Goal: Information Seeking & Learning: Learn about a topic

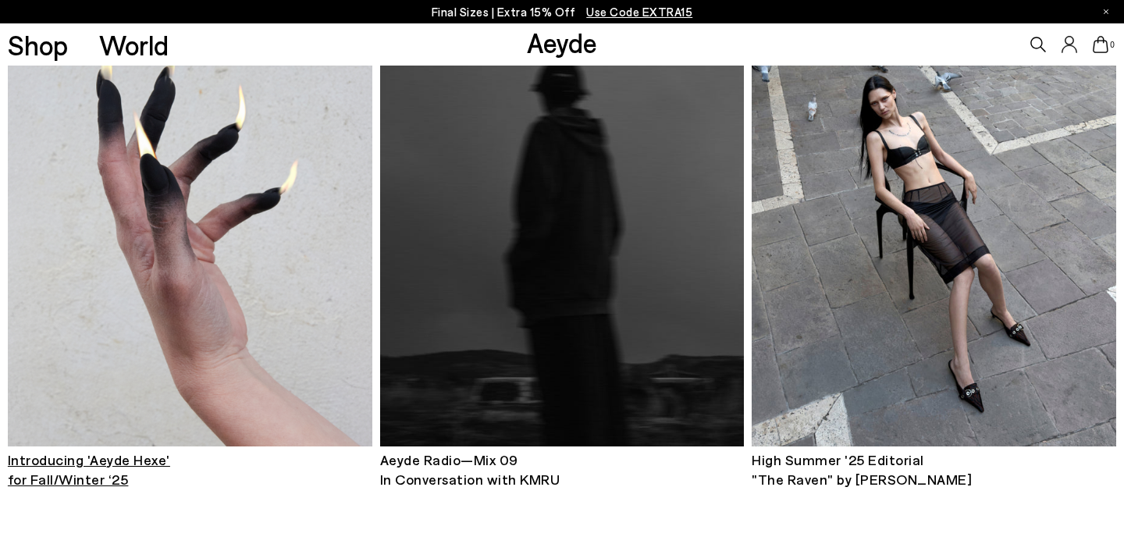
scroll to position [808, 0]
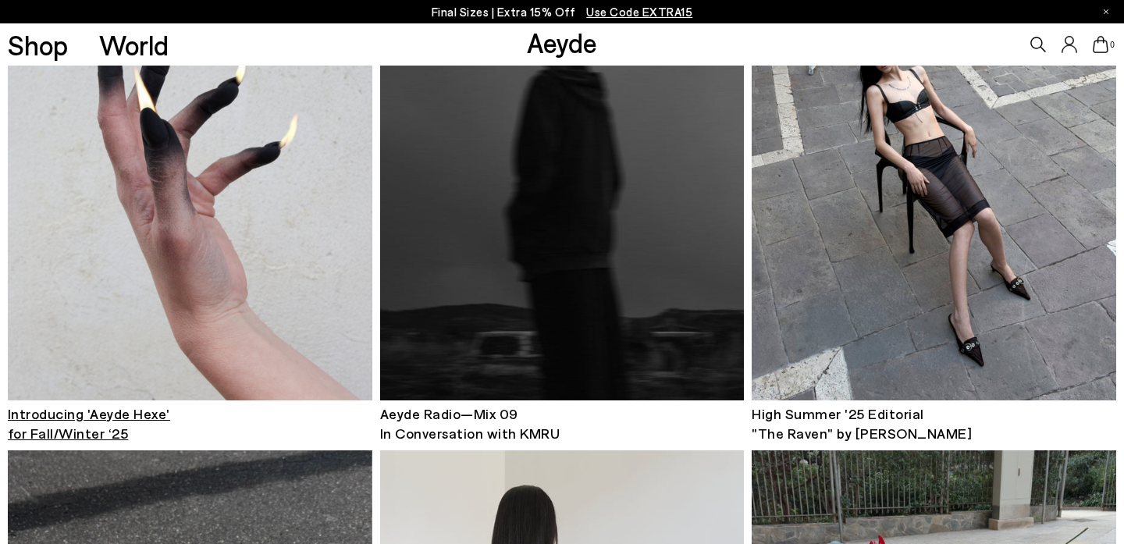
click at [221, 249] on img at bounding box center [190, 157] width 364 height 488
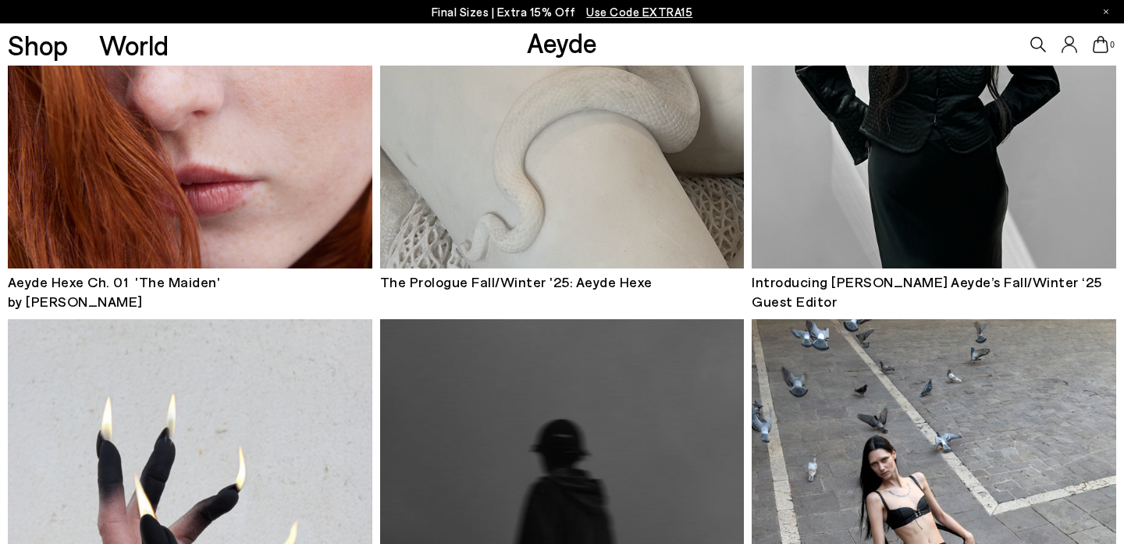
scroll to position [296, 0]
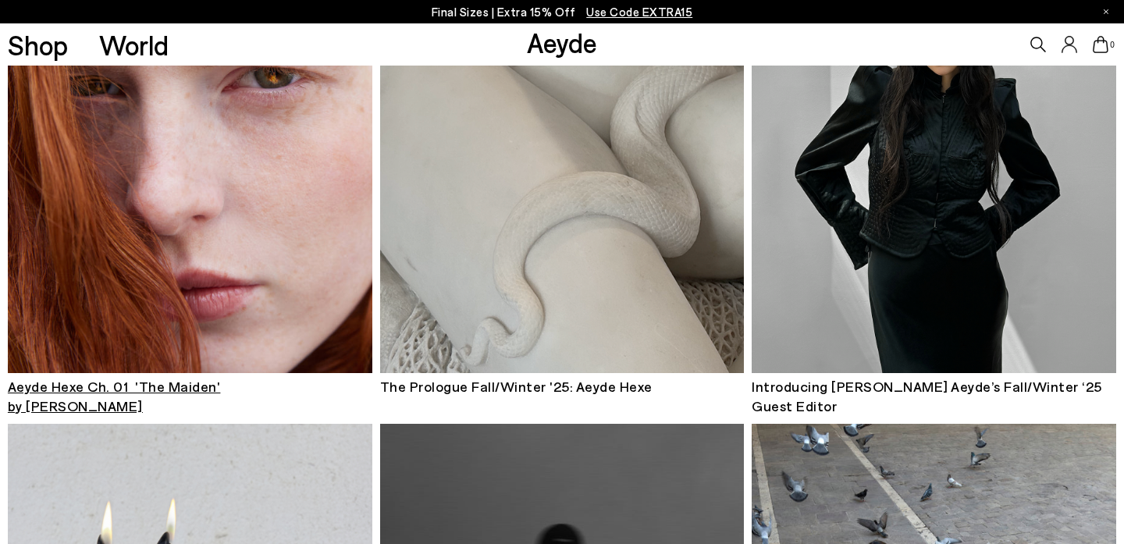
click at [255, 285] on img at bounding box center [190, 129] width 364 height 488
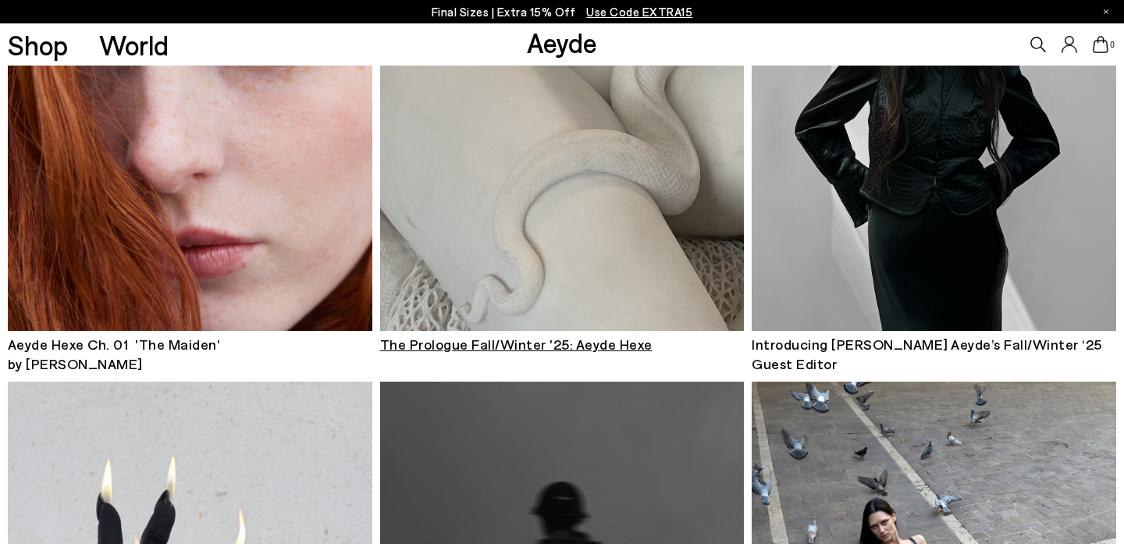
scroll to position [338, 0]
click at [544, 301] on img at bounding box center [562, 88] width 364 height 488
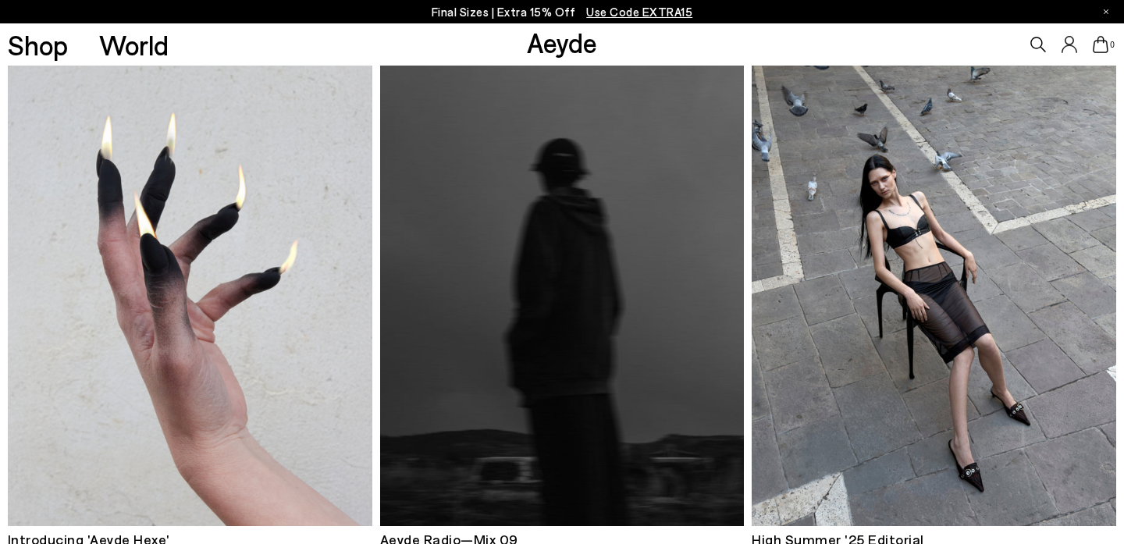
scroll to position [709, 0]
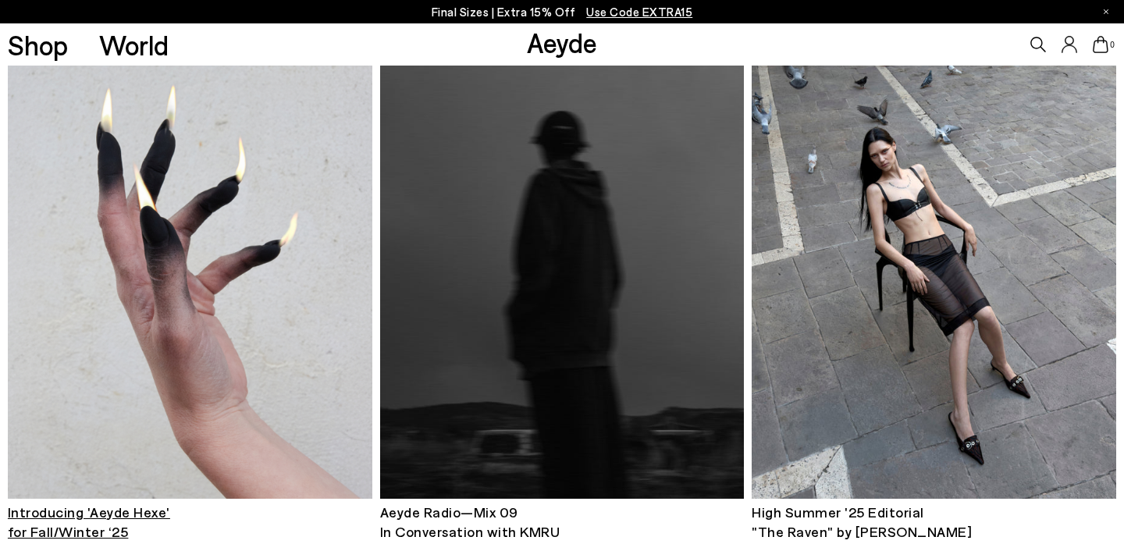
click at [246, 375] on img at bounding box center [190, 255] width 364 height 488
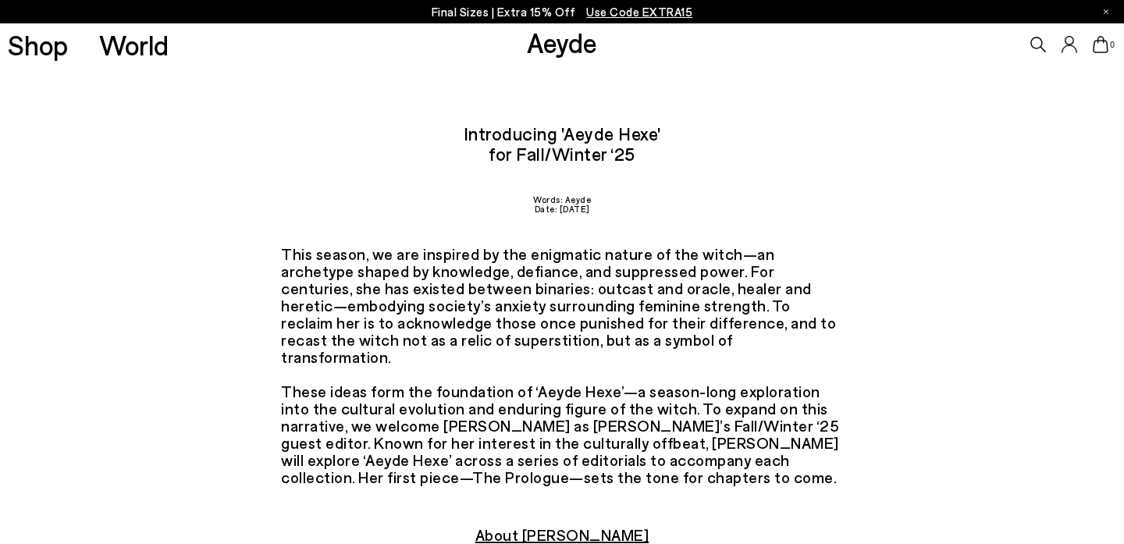
click at [479, 311] on div "This season, we are inspired by the enigmatic nature of the witch—an archetype …" at bounding box center [562, 365] width 562 height 240
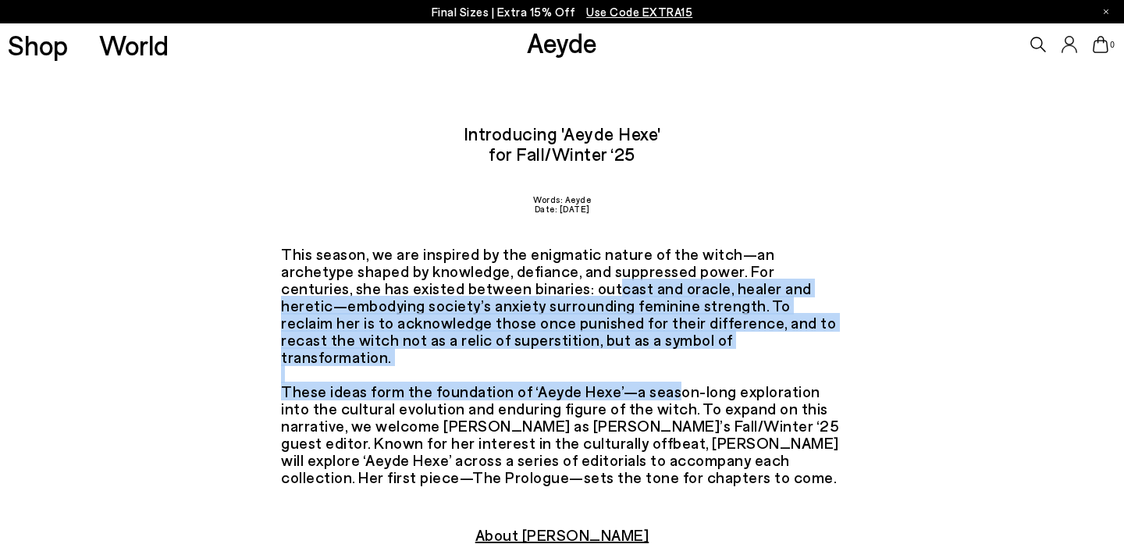
drag, startPoint x: 442, startPoint y: 282, endPoint x: 676, endPoint y: 380, distance: 254.6
click at [676, 380] on div "This season, we are inspired by the enigmatic nature of the witch—an archetype …" at bounding box center [562, 365] width 562 height 240
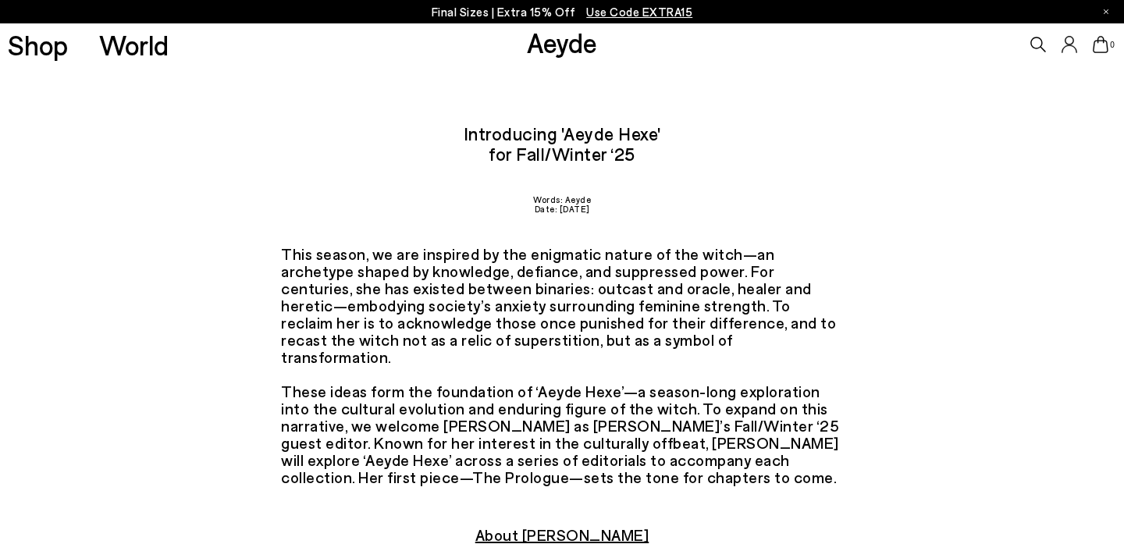
click at [625, 350] on div "This season, we are inspired by the enigmatic nature of the witch—an archetype …" at bounding box center [562, 365] width 562 height 240
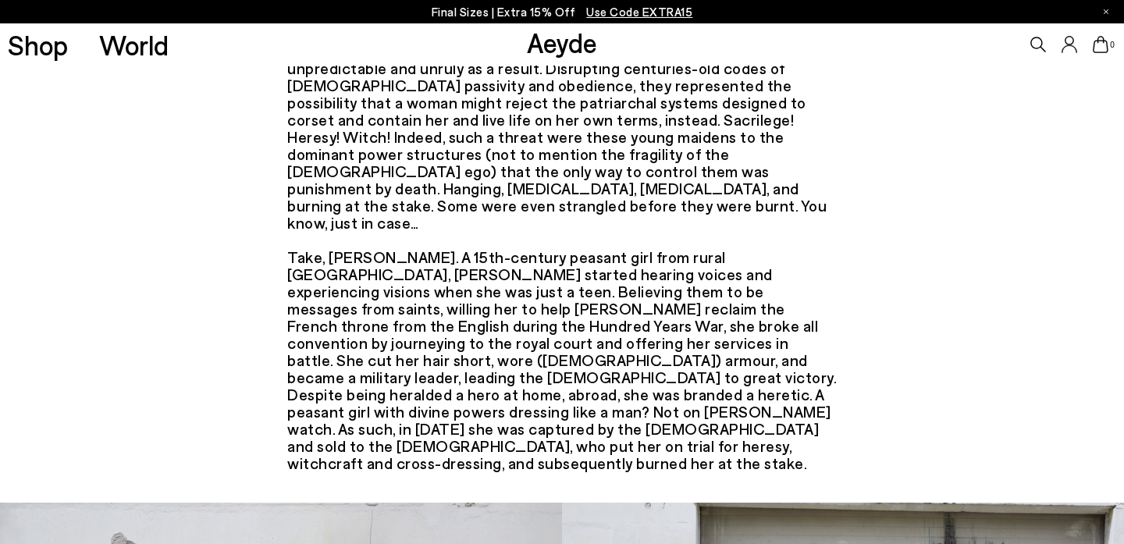
scroll to position [1177, 0]
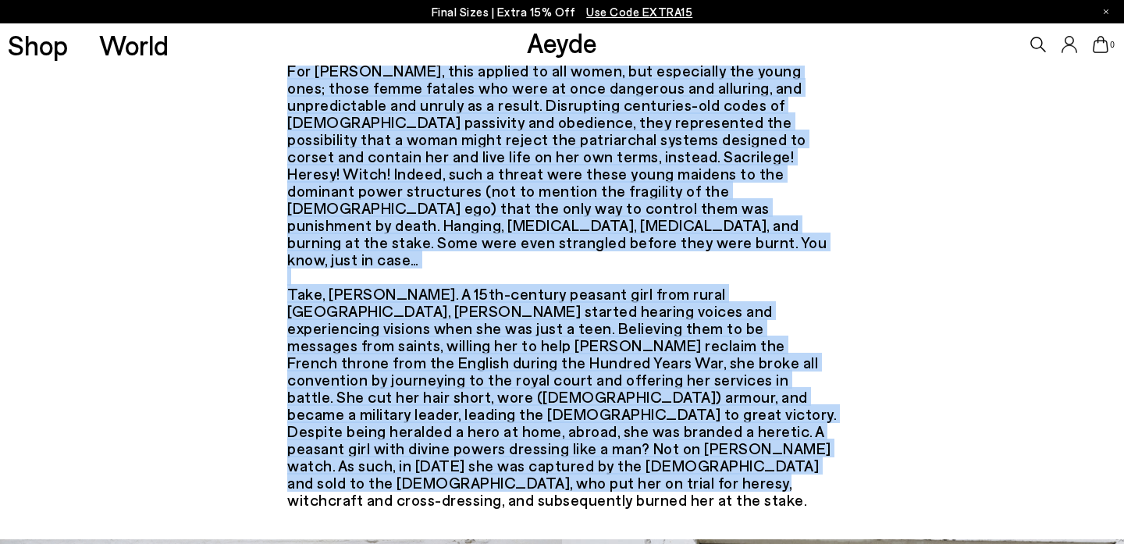
drag, startPoint x: 286, startPoint y: 126, endPoint x: 741, endPoint y: 415, distance: 539.8
click at [741, 415] on div "In his 1486 book Malleus Maleficarum, the German Catholic clergyman and renowne…" at bounding box center [562, 130] width 562 height 755
copy div "In his 1486 book Malleus Maleficarum, the German Catholic clergyman and renowne…"
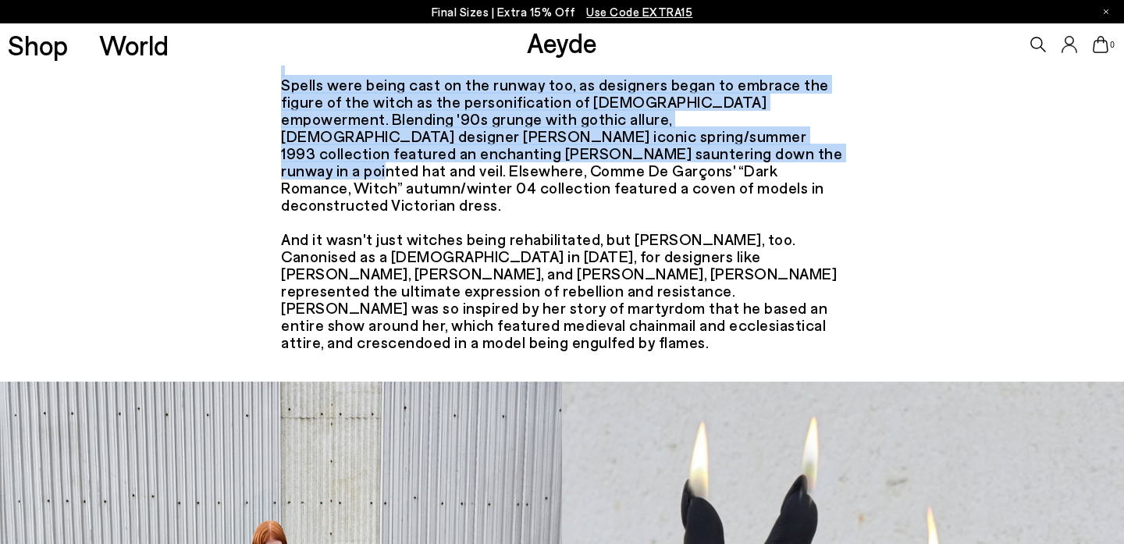
scroll to position [3042, 0]
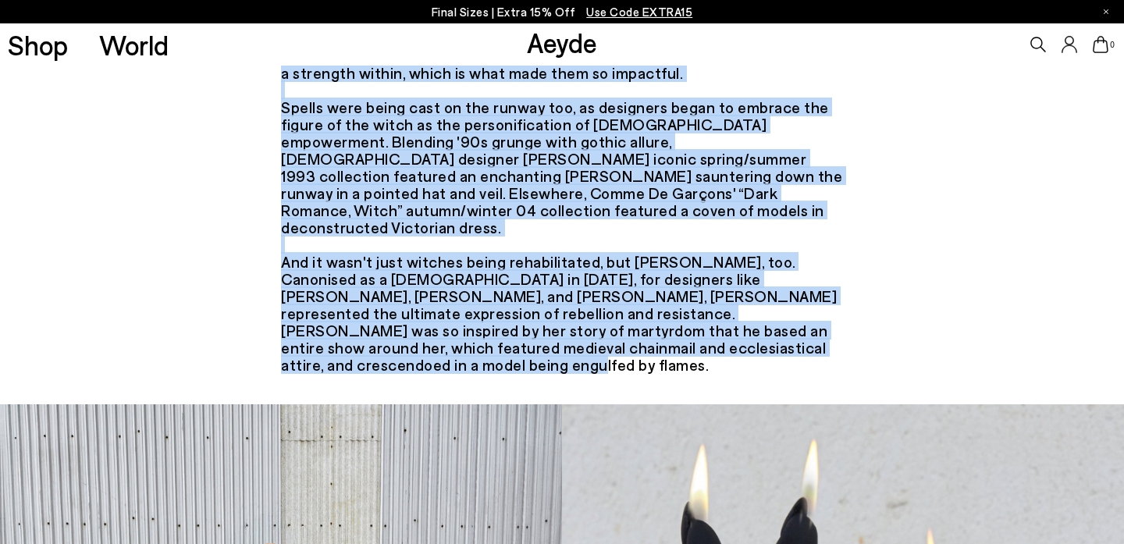
drag, startPoint x: 272, startPoint y: 138, endPoint x: 811, endPoint y: 194, distance: 542.0
copy div "Between the 15th and 18th centuries, it’s estimated that around 60,000 people w…"
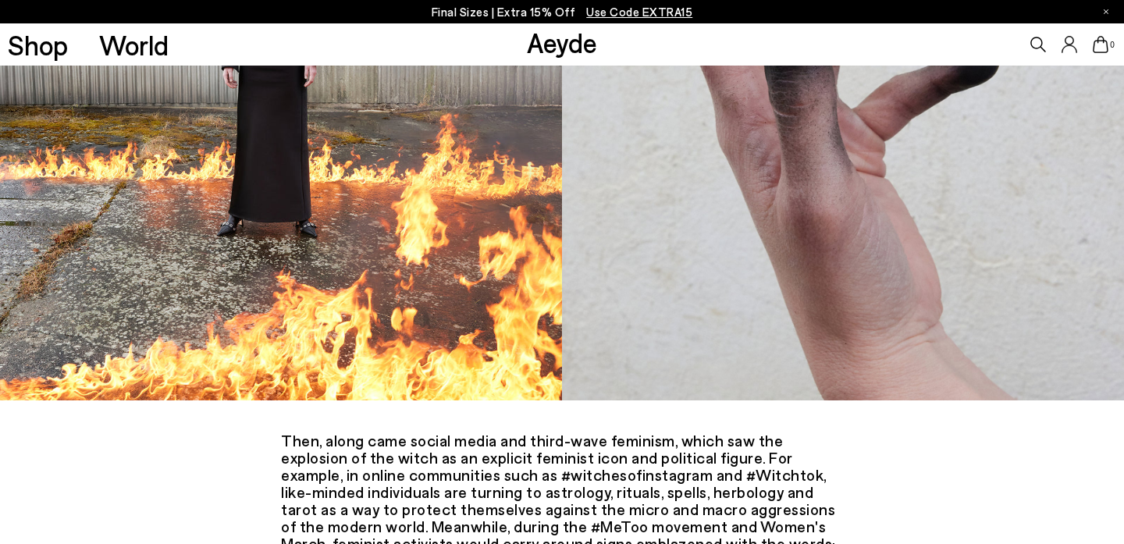
scroll to position [3716, 0]
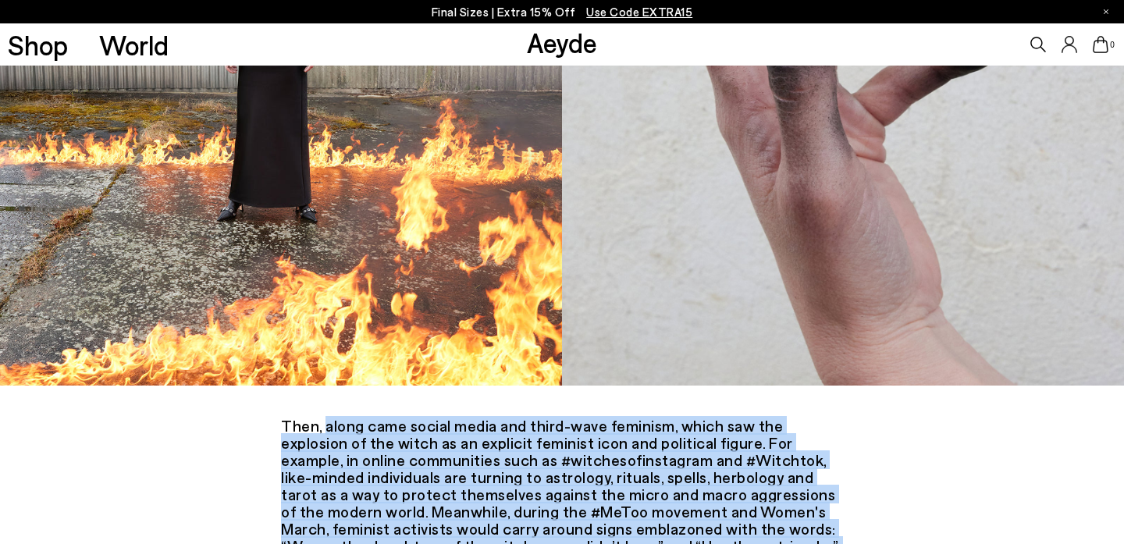
drag, startPoint x: 277, startPoint y: 249, endPoint x: 708, endPoint y: 516, distance: 507.3
copy div "Then, along came social media and third-wave feminism, which saw the explosion …"
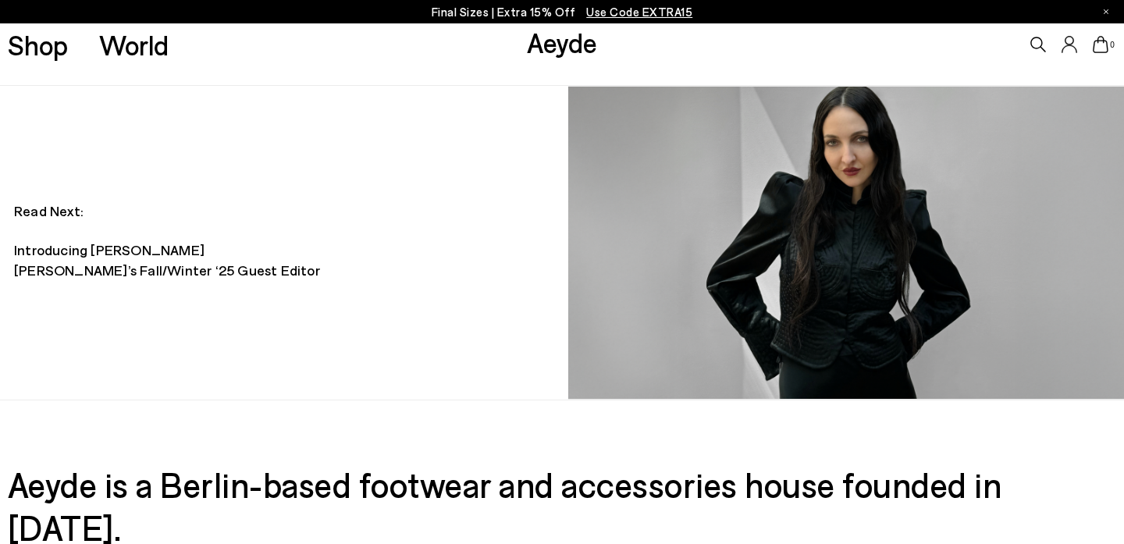
scroll to position [1649, 0]
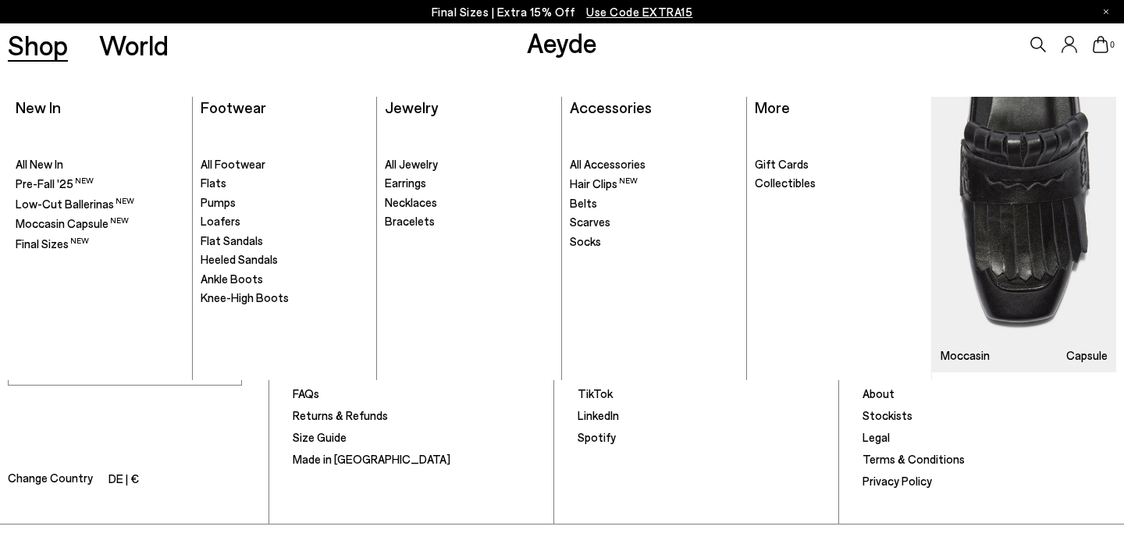
click at [59, 36] on link "Shop" at bounding box center [38, 44] width 60 height 27
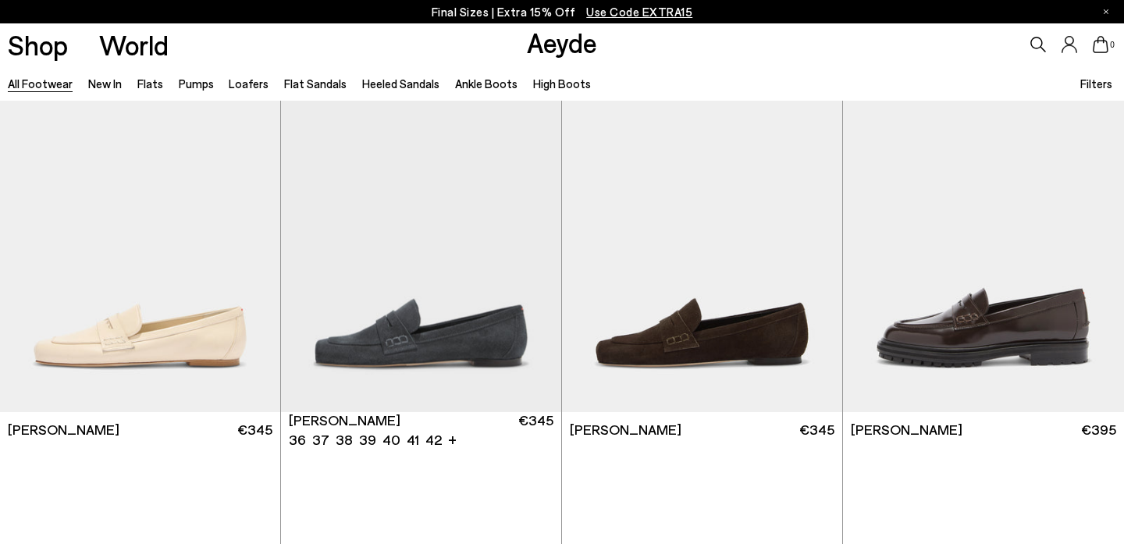
scroll to position [930, 0]
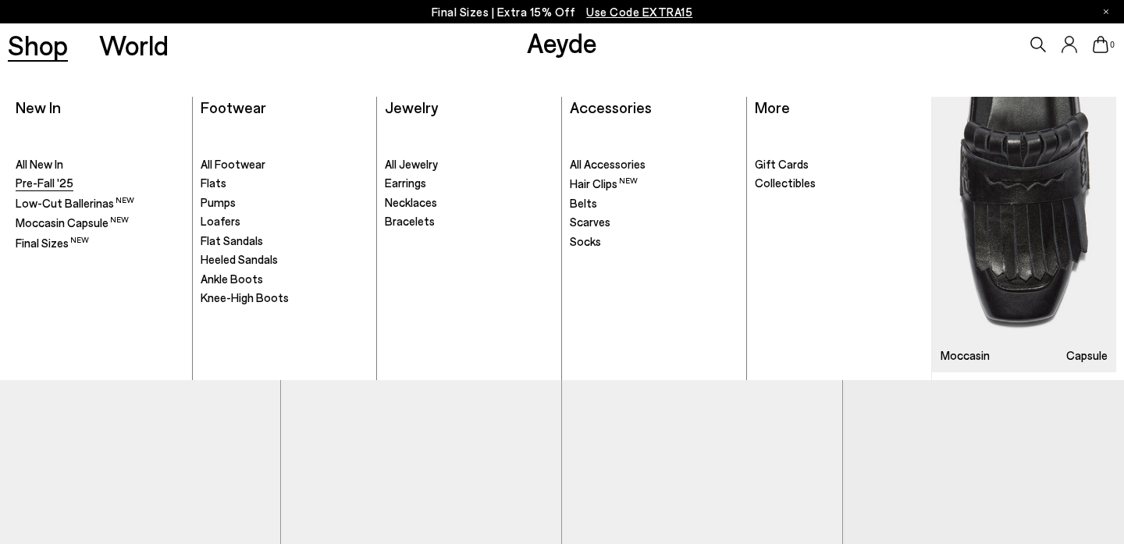
click at [43, 187] on span "Pre-Fall '25" at bounding box center [45, 183] width 58 height 14
click at [44, 183] on span "Pre-Fall '25" at bounding box center [45, 183] width 58 height 14
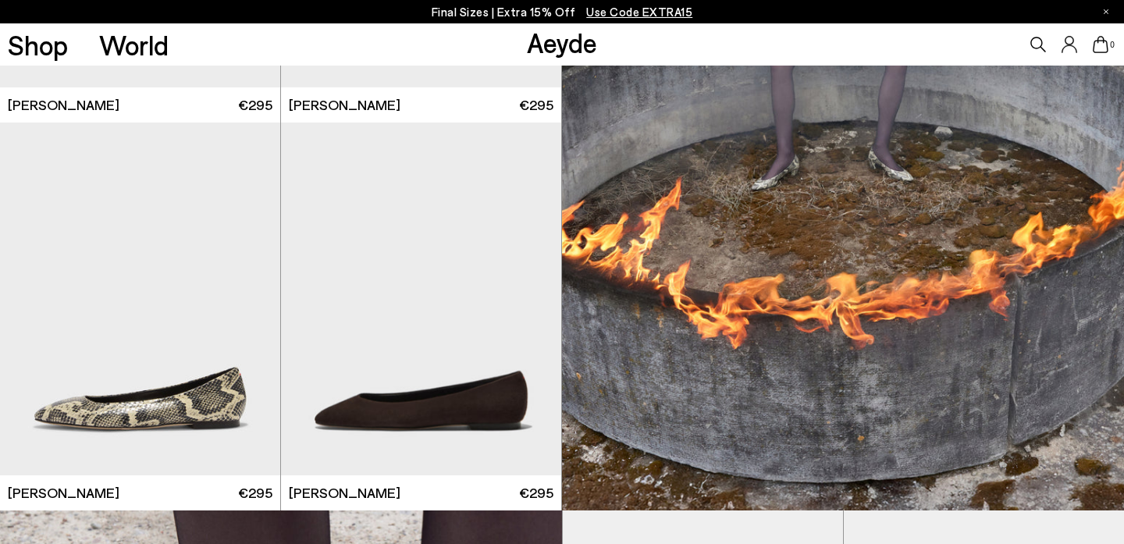
click at [708, 330] on img at bounding box center [843, 122] width 562 height 775
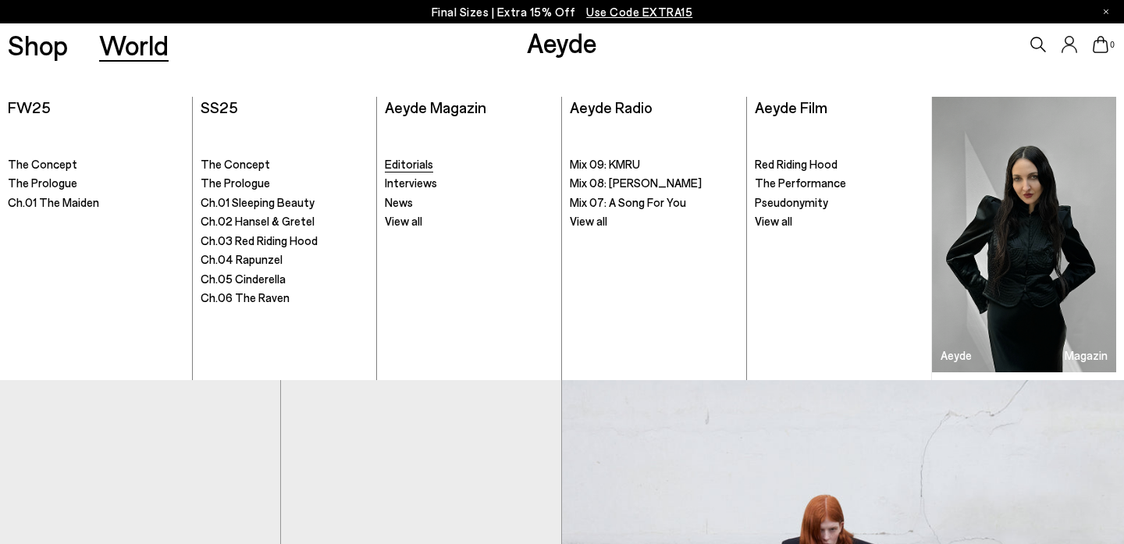
click at [409, 163] on span "Editorials" at bounding box center [409, 164] width 48 height 14
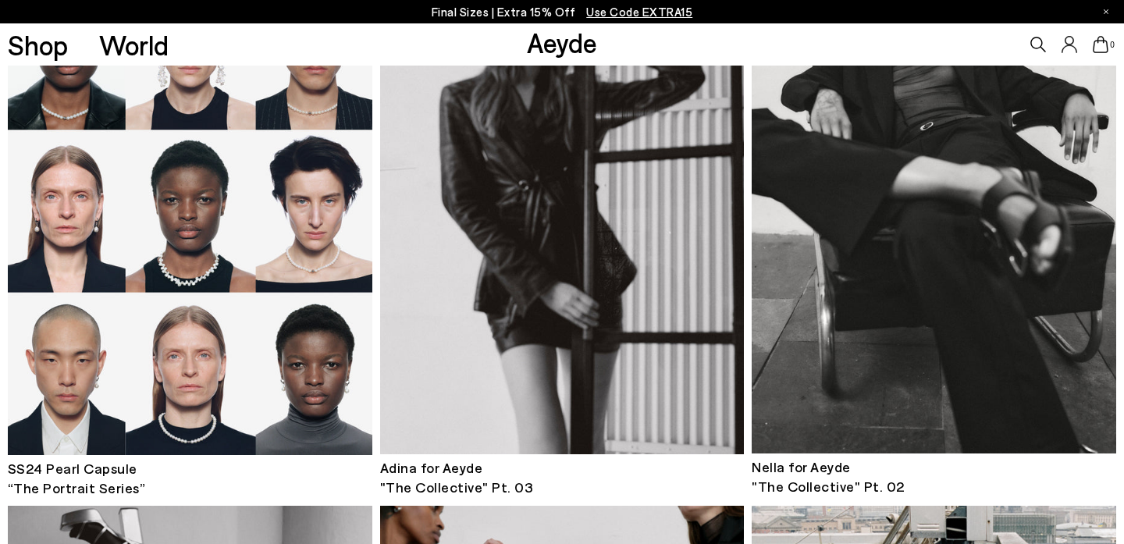
scroll to position [3043, 0]
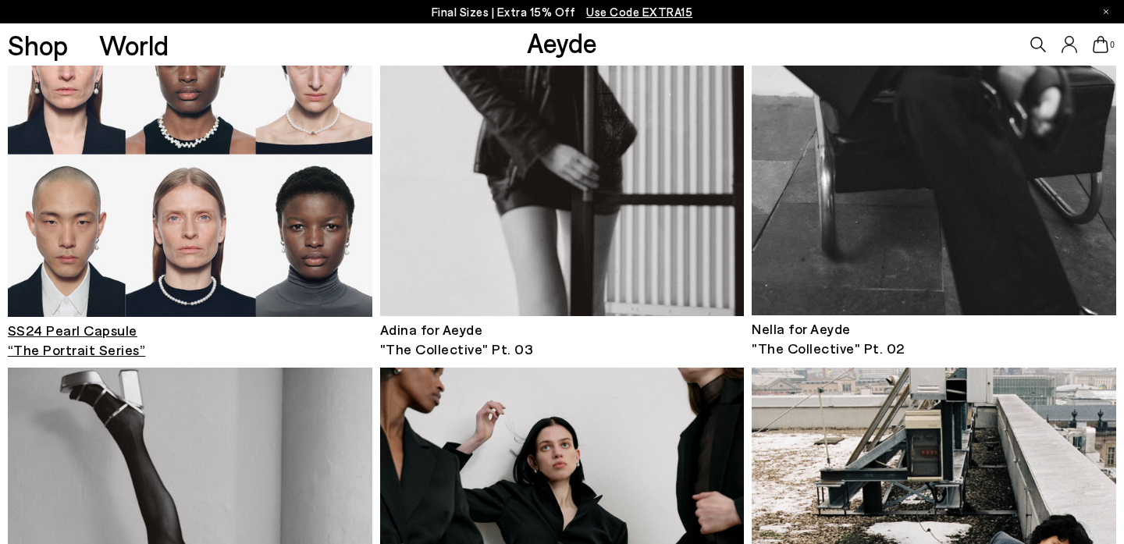
click at [232, 208] on img at bounding box center [190, 73] width 364 height 488
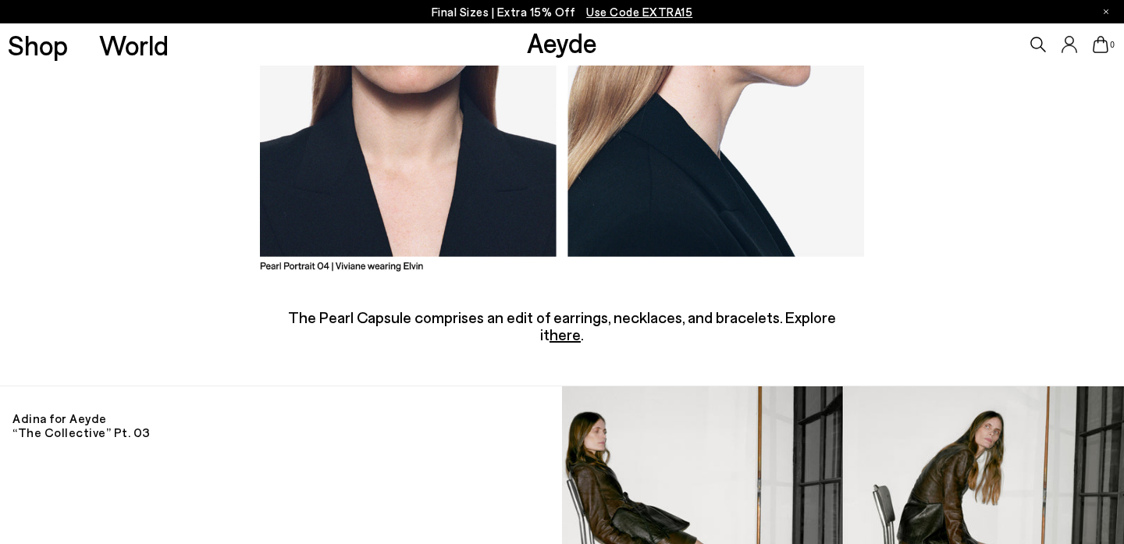
scroll to position [2917, 0]
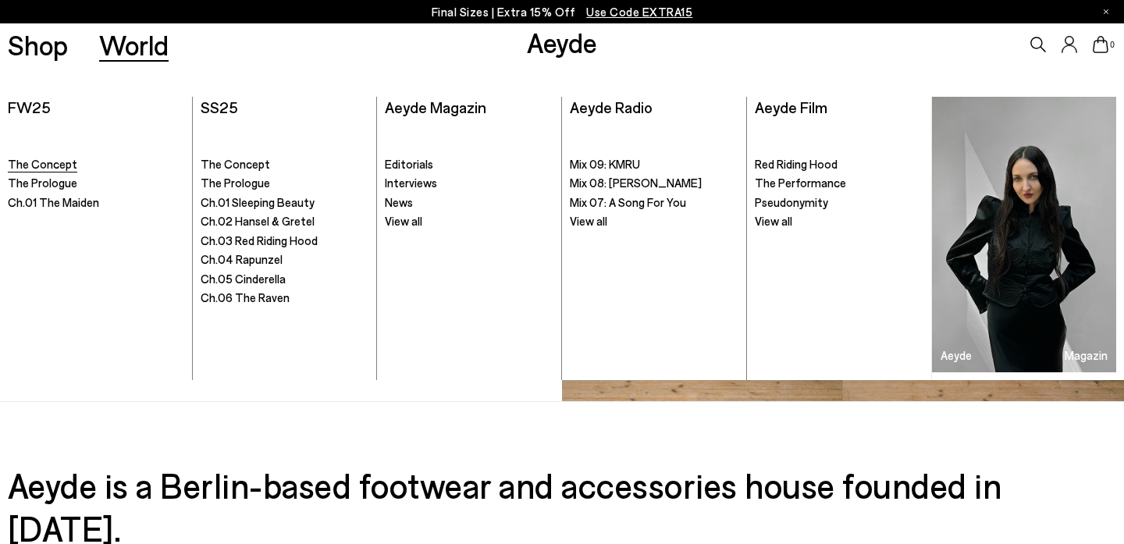
click at [41, 165] on span "The Concept" at bounding box center [42, 164] width 69 height 14
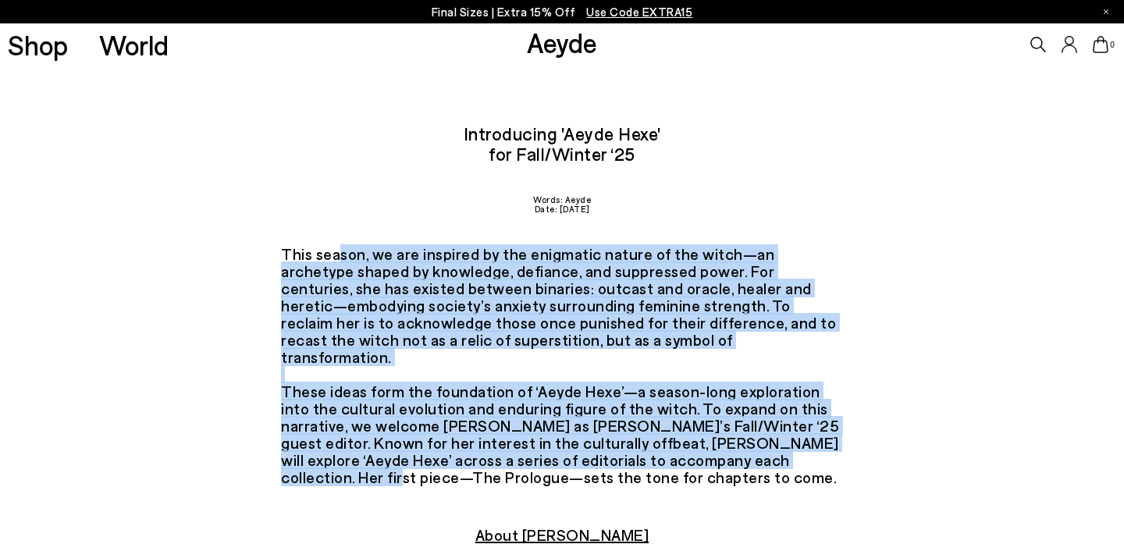
drag, startPoint x: 296, startPoint y: 249, endPoint x: 867, endPoint y: 439, distance: 602.0
click at [867, 439] on div "This season, we are inspired by the enigmatic nature of the witch—an archetype …" at bounding box center [562, 385] width 1124 height 281
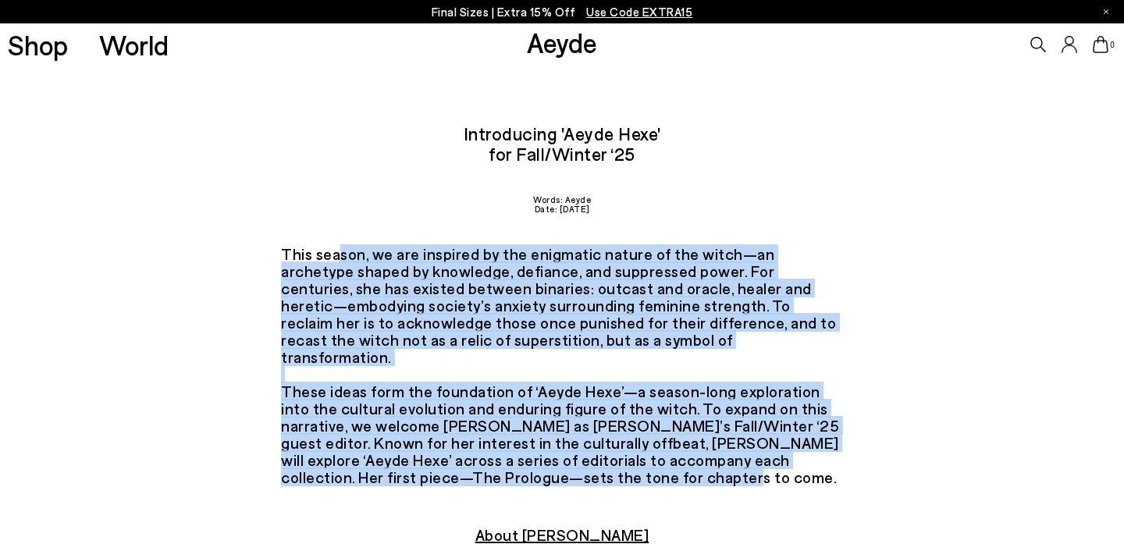
click at [626, 464] on div "This season, we are inspired by the enigmatic nature of the witch—an archetype …" at bounding box center [562, 365] width 562 height 240
copy div "is season, we are inspired by the enigmatic nature of the witch—an archetype sh…"
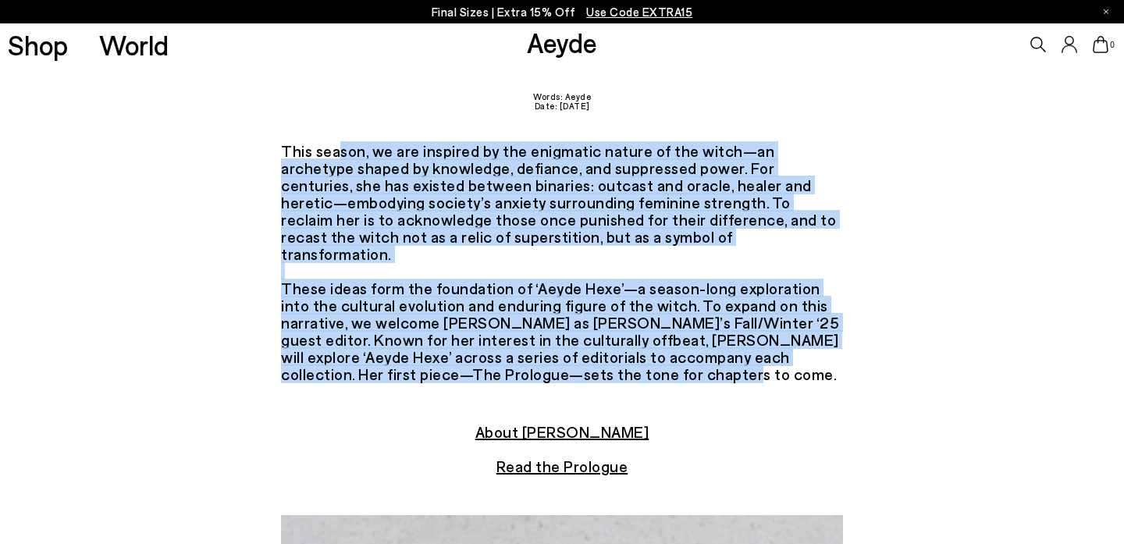
scroll to position [102, 0]
click at [279, 151] on div "This season, we are inspired by the enigmatic nature of the witch—an archetype …" at bounding box center [562, 283] width 1124 height 281
copy div "This season, we are inspired by the enigmatic nature of the witch—an archetype …"
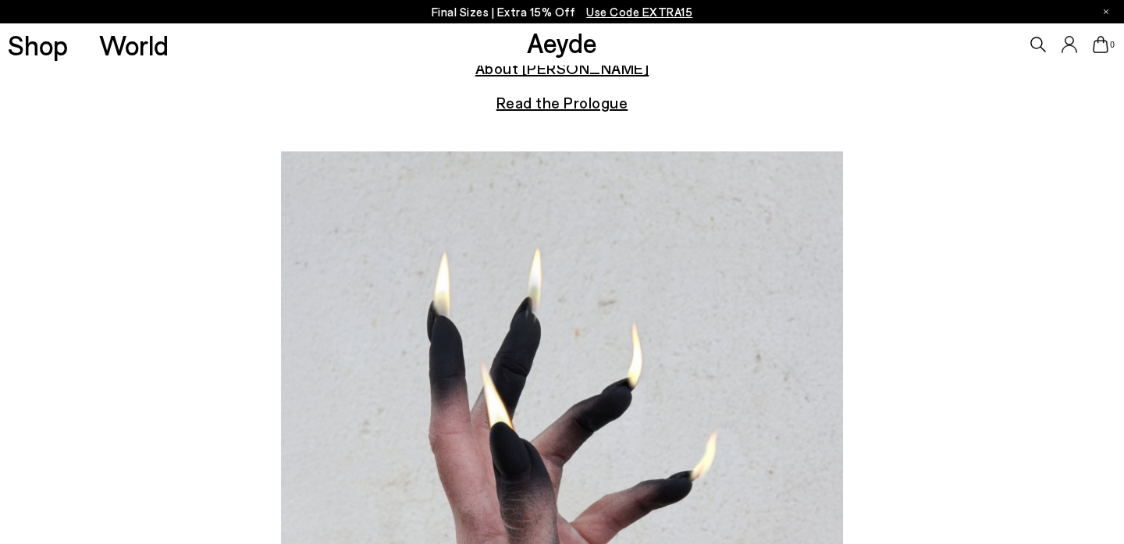
scroll to position [586, 0]
